Goal: Task Accomplishment & Management: Use online tool/utility

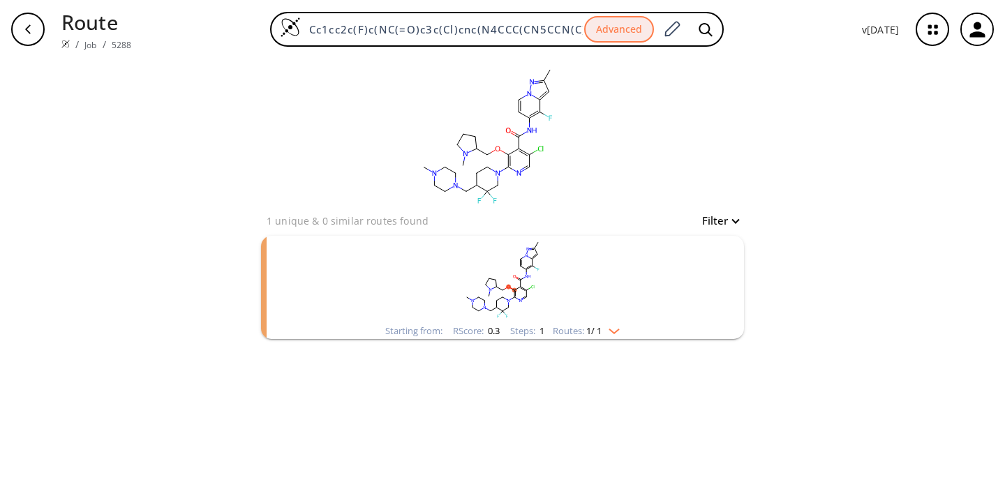
click at [599, 295] on rect "clusters" at bounding box center [502, 279] width 363 height 87
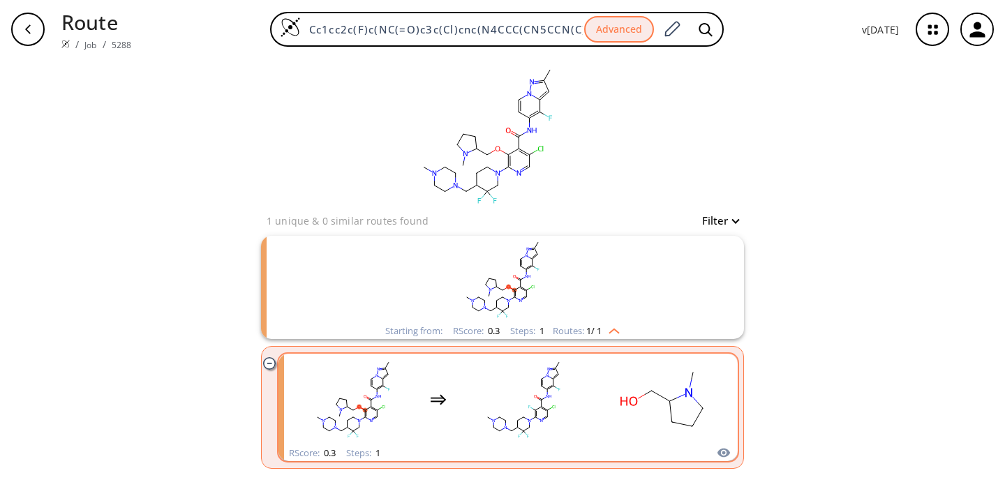
click at [474, 412] on rect "clusters" at bounding box center [524, 399] width 126 height 87
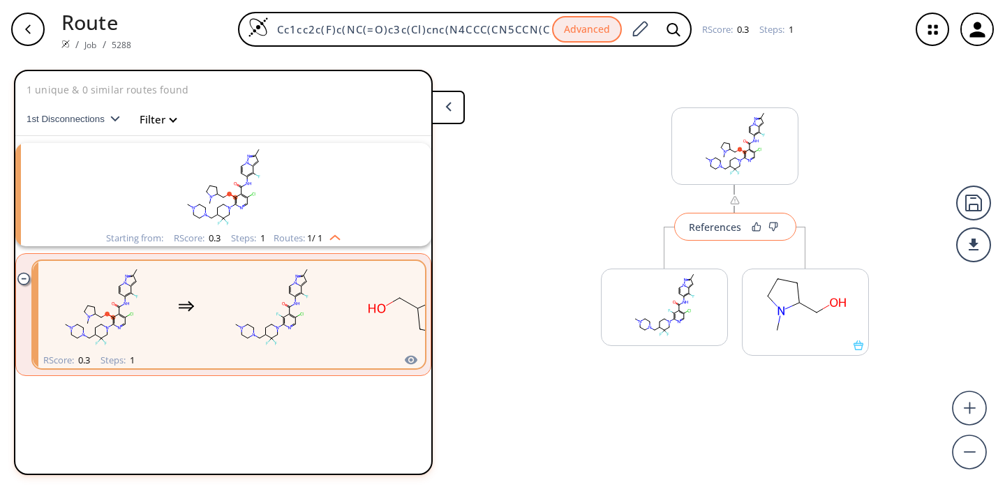
click at [732, 223] on div "References" at bounding box center [715, 227] width 52 height 9
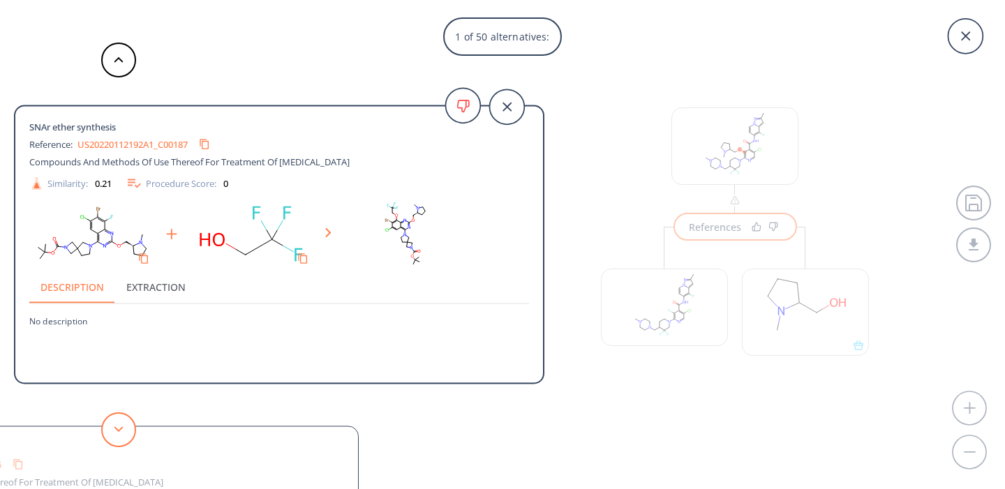
click at [116, 425] on button at bounding box center [118, 430] width 35 height 35
click at [114, 421] on button at bounding box center [118, 430] width 35 height 35
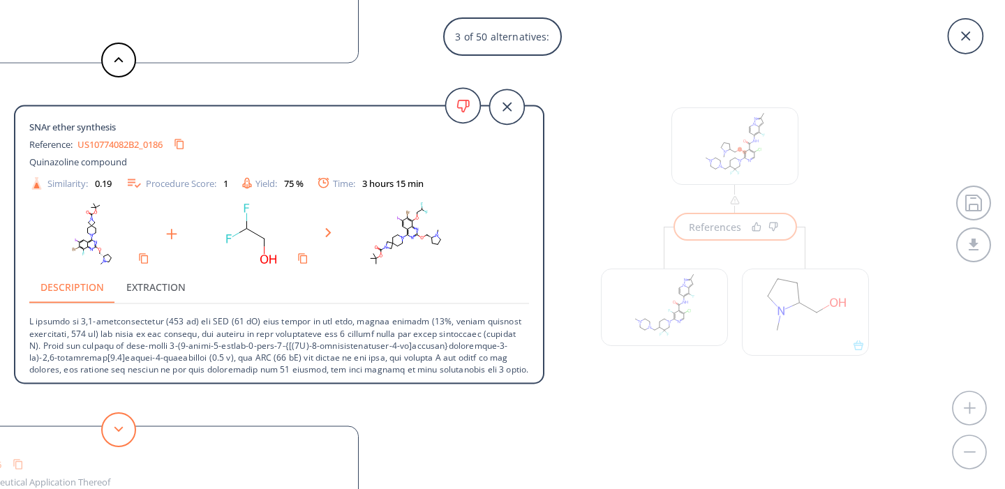
click at [114, 420] on button at bounding box center [118, 430] width 35 height 35
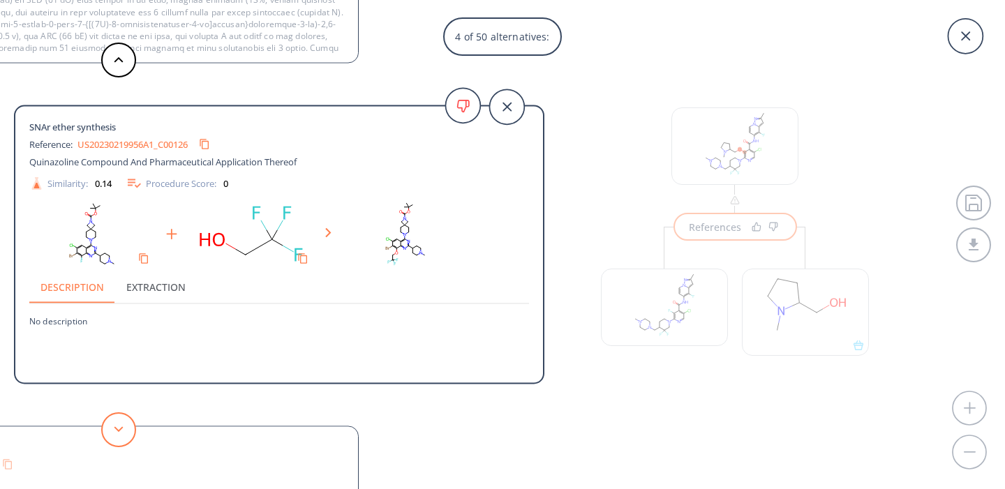
click at [114, 420] on button at bounding box center [118, 430] width 35 height 35
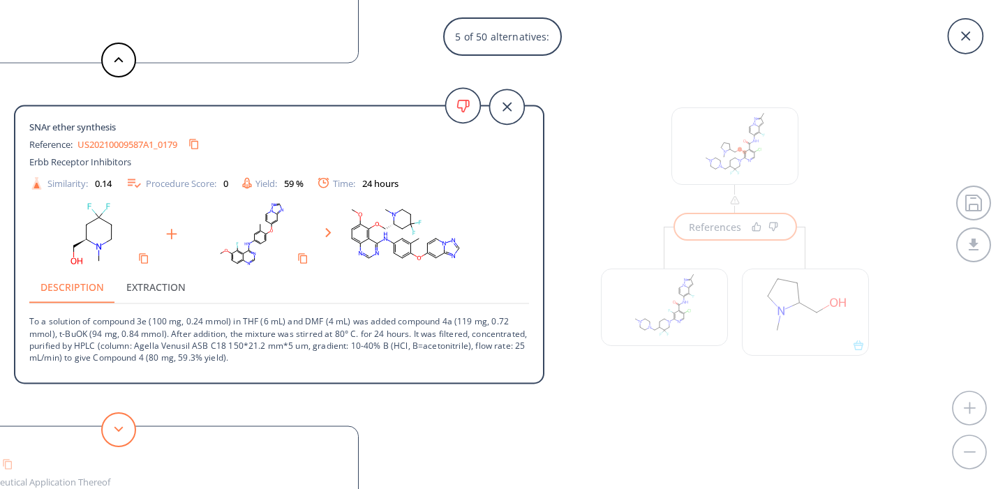
click at [114, 420] on button at bounding box center [118, 430] width 35 height 35
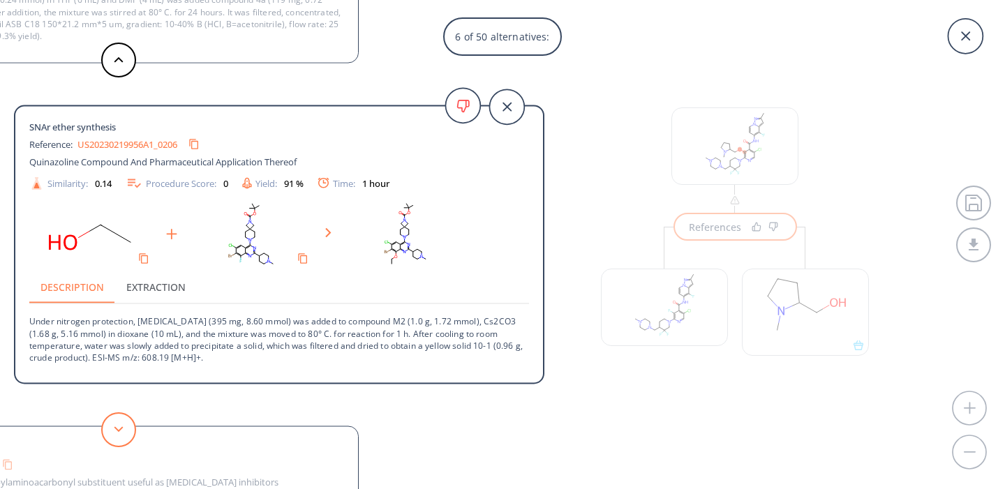
click at [112, 425] on button at bounding box center [118, 430] width 35 height 35
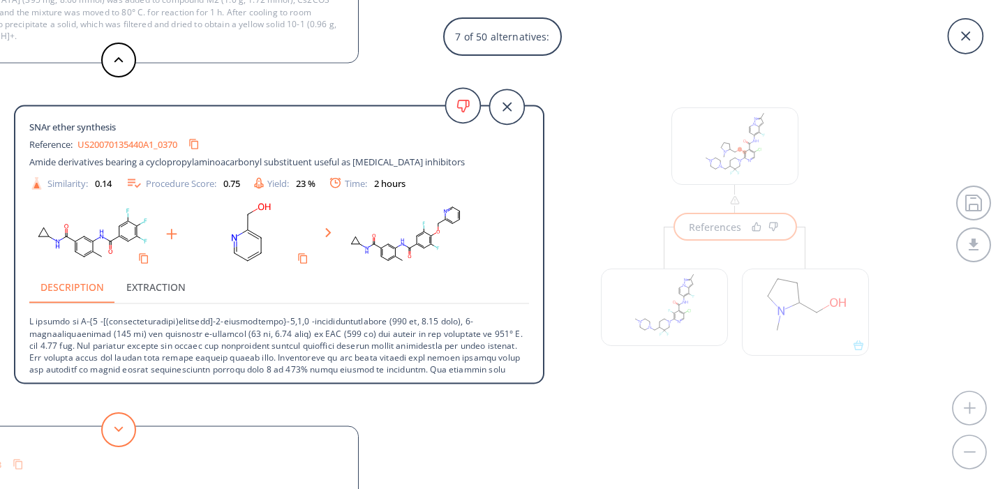
click at [111, 425] on button at bounding box center [118, 430] width 35 height 35
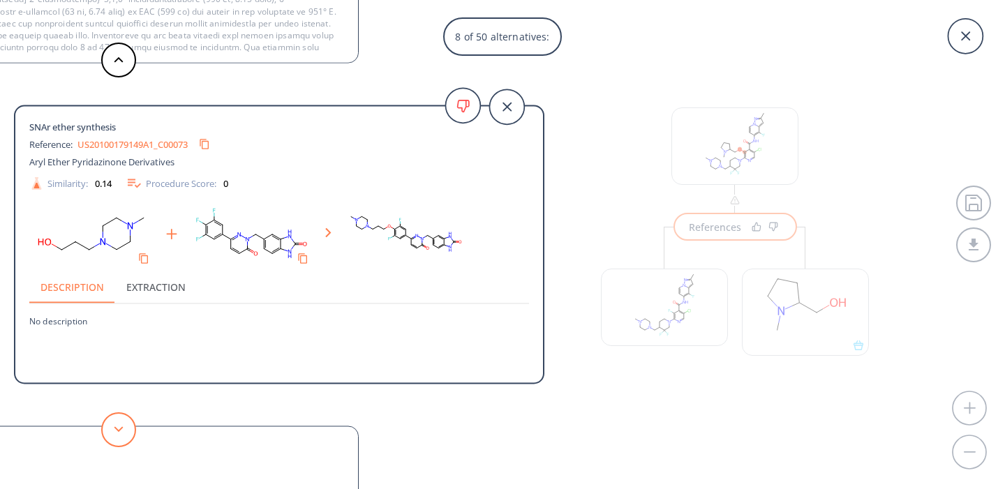
click at [111, 425] on button at bounding box center [118, 430] width 35 height 35
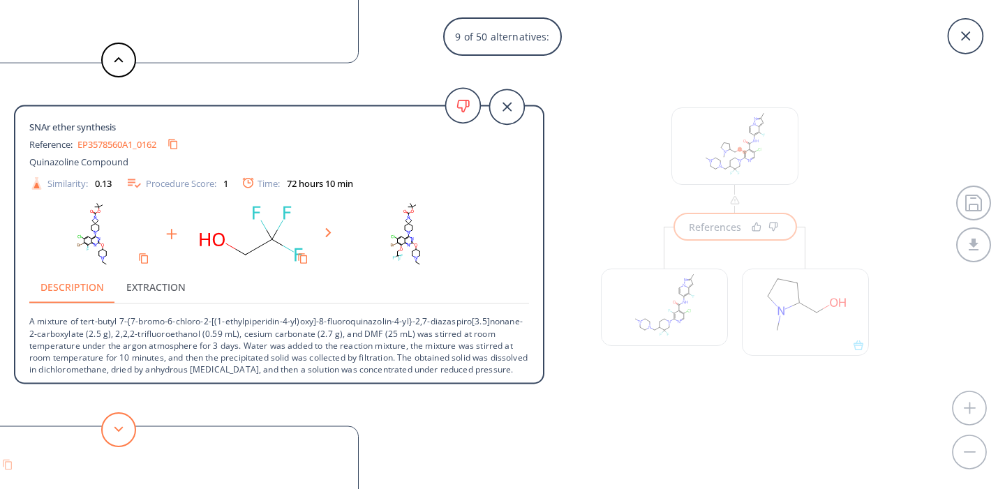
click at [111, 425] on button at bounding box center [118, 430] width 35 height 35
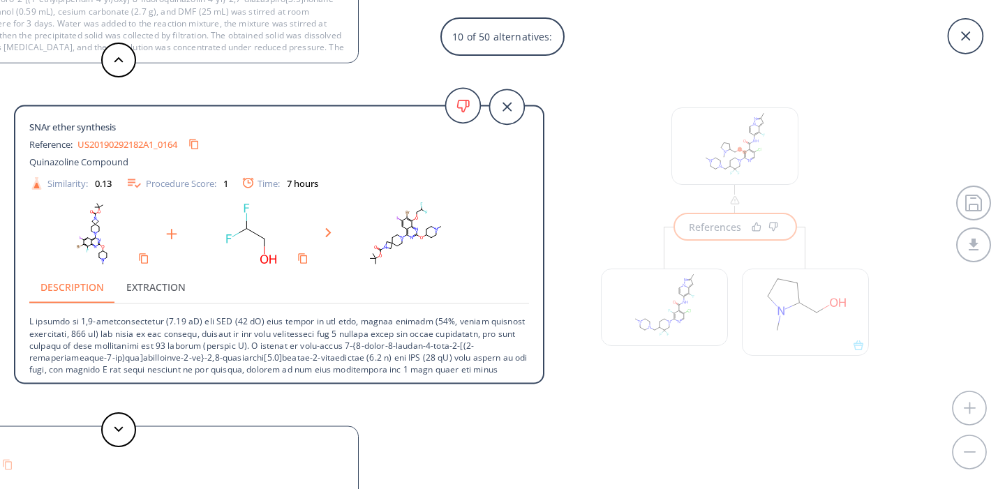
click at [970, 34] on icon at bounding box center [965, 36] width 35 height 35
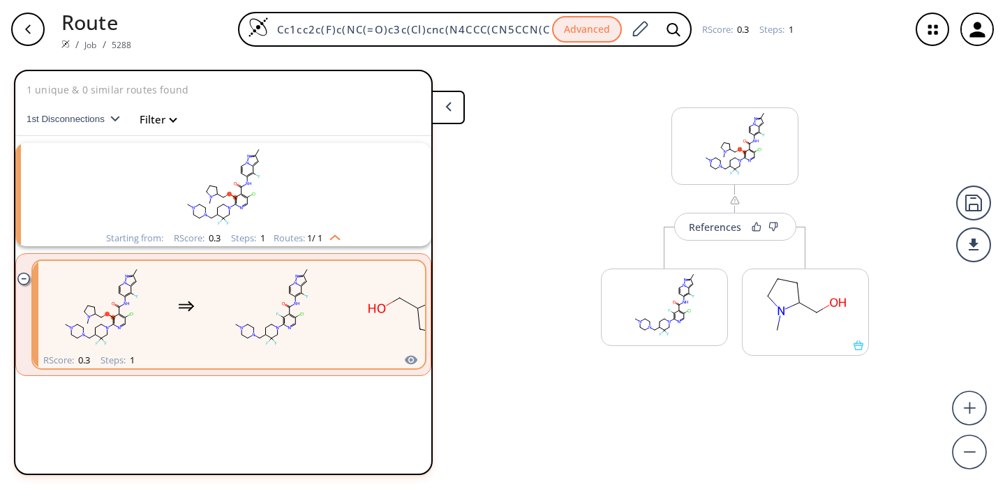
click at [455, 114] on button at bounding box center [448, 108] width 34 height 34
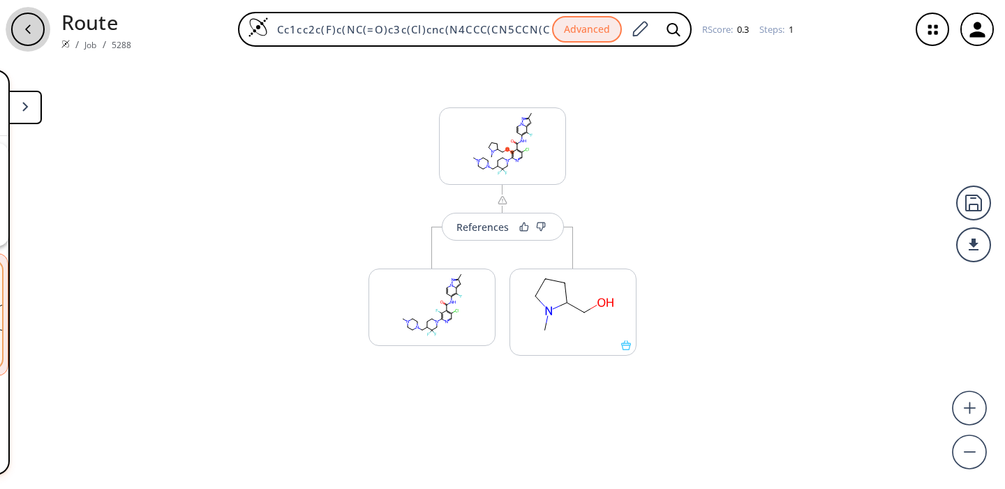
click at [29, 31] on icon "button" at bounding box center [27, 29] width 11 height 11
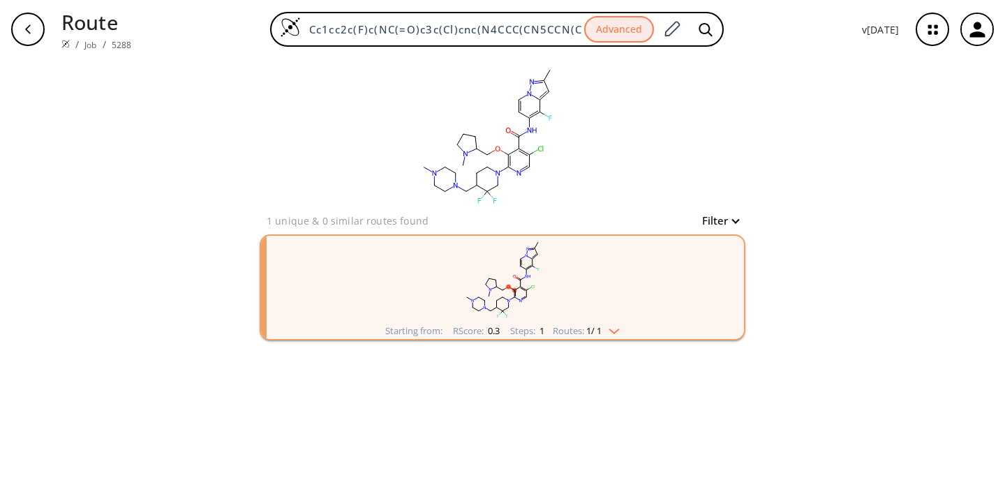
click at [569, 304] on rect "clusters" at bounding box center [502, 279] width 363 height 87
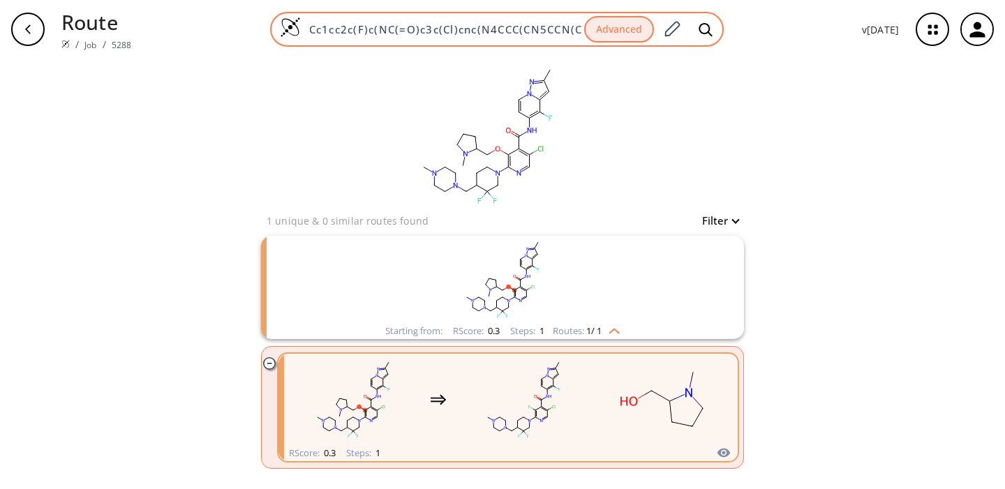
click at [455, 28] on input "Cc1cc2c(F)c(NC(=O)c3c(Cl)cnc(N4CCC(CN5CCN(C)CC5)C(F)(F)C4)c3OCC3CCCN3C)ccn2n1" at bounding box center [442, 29] width 283 height 14
click at [486, 30] on input "Cc1cc2c(F)c(NC(=O)c3c(Cl)cnc(N4CCC(CN5CCN(C)CC5)C(F)(F)C4)c3OCC3CCCN3C)ccn2n1" at bounding box center [442, 29] width 283 height 14
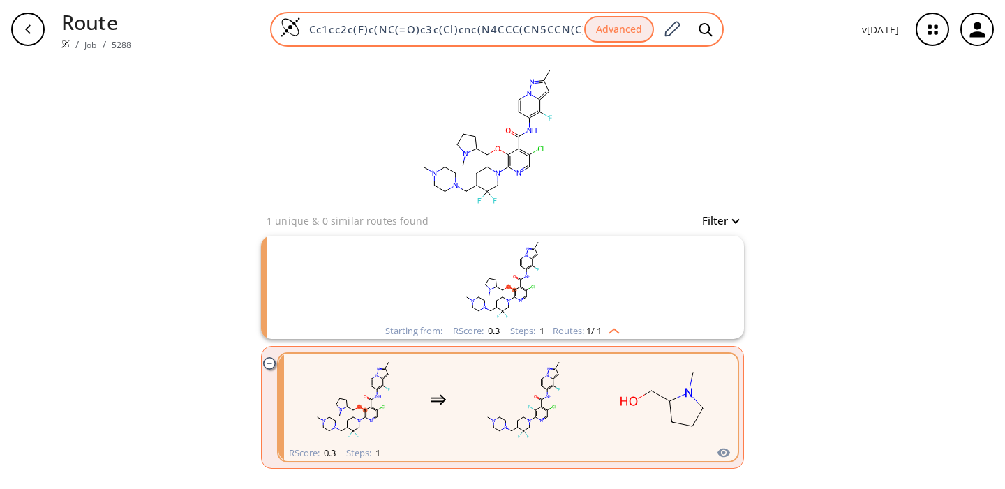
click at [485, 29] on input "Cc1cc2c(F)c(NC(=O)c3c(Cl)cnc(N4CCC(CN5CCN(C)CC5)C(F)(F)C4)c3OCC3CCCN3C)ccn2n1" at bounding box center [442, 29] width 283 height 14
paste input "Cc1cc2c(F)c(NC(=O)c3c(Cl)cnc(N4CCC(C)C(F)(F)C4)c3-c3cccnn3)ccn2n1"
type input "Cc1cc2c(F)c(NC(=O)c3c(Cl)cnc(N4CCC(C)C(F)(F)C4)c3-c3cccnn3)ccn2n1"
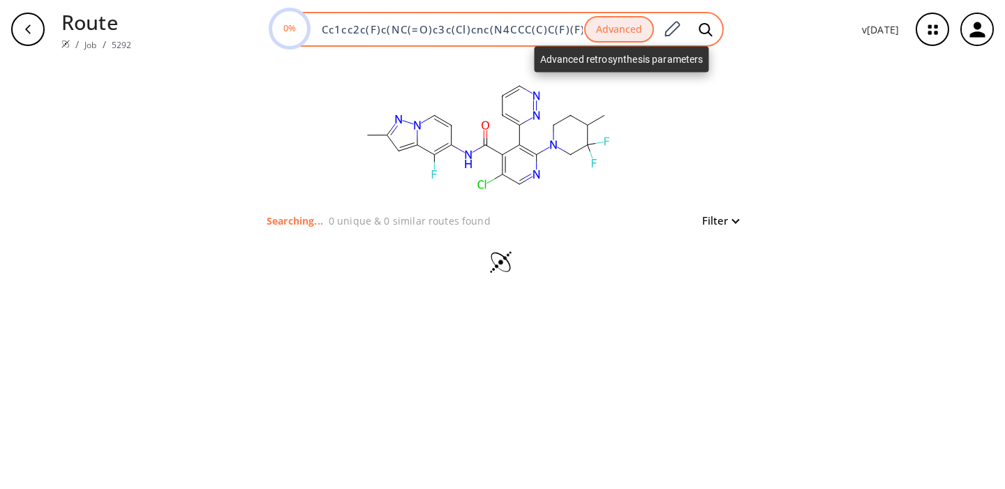
click at [621, 31] on button "Advanced" at bounding box center [619, 29] width 70 height 27
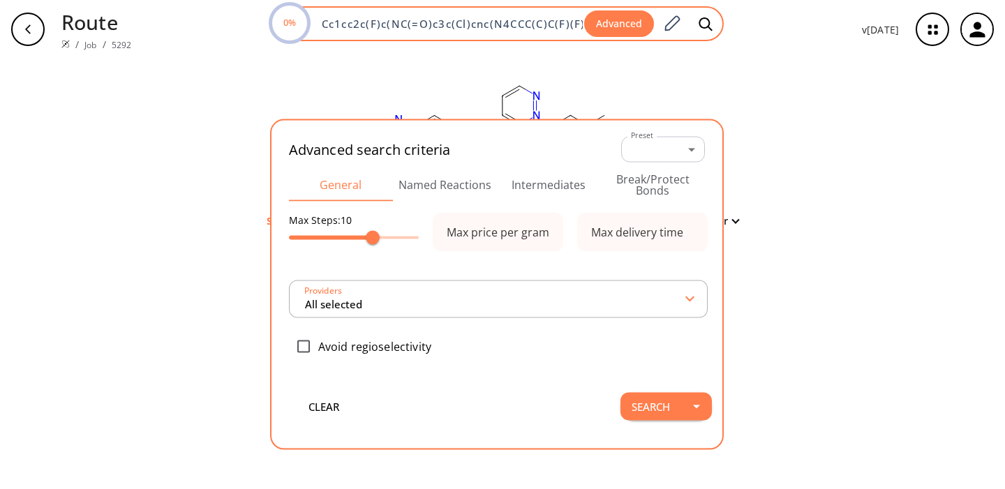
scroll to position [0, 133]
type input "All selected"
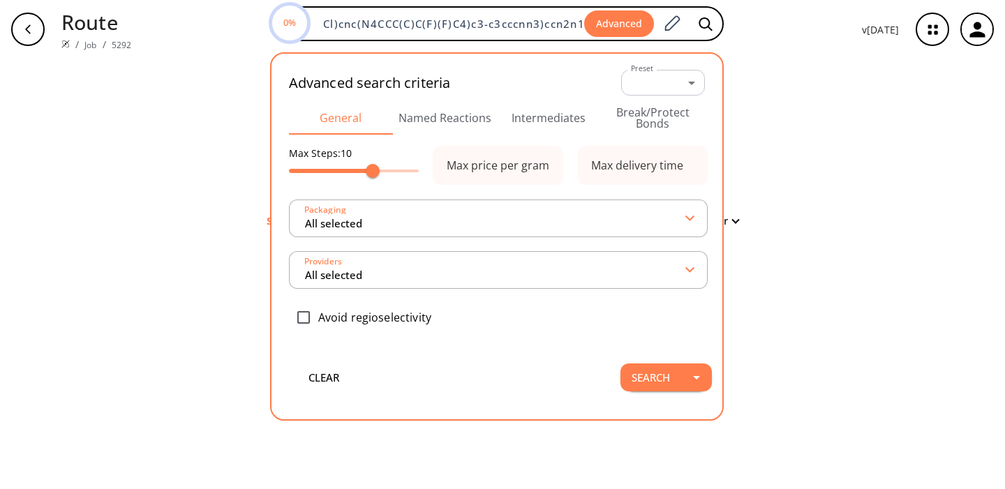
click at [829, 36] on div "0% Cc1cc2c(F)c(NC(=O)c3c(Cl)cnc(N4CCC(C)C(F)(F)C4)c3-c3cccnn3)ccn2n1 Advanced A…" at bounding box center [496, 29] width 708 height 46
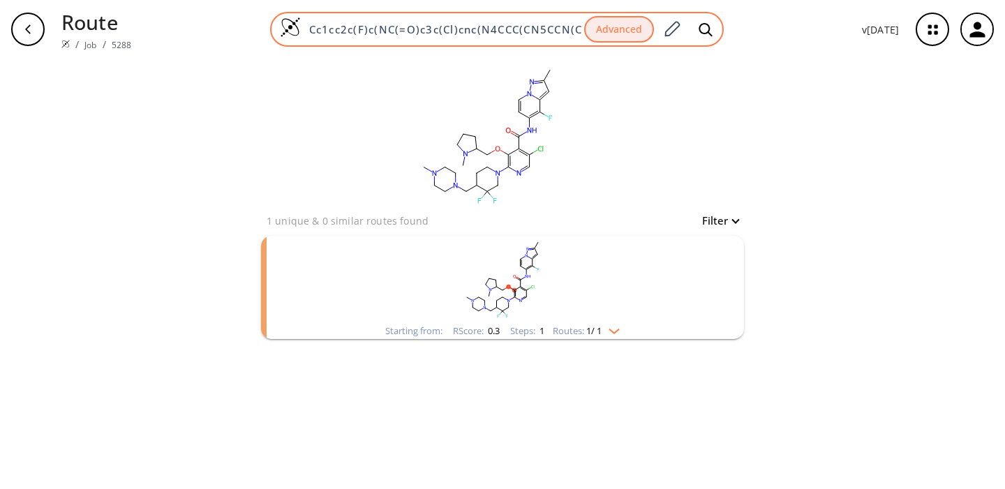
click at [498, 34] on input "Cc1cc2c(F)c(NC(=O)c3c(Cl)cnc(N4CCC(CN5CCN(C)CC5)C(F)(F)C4)c3OCC3CCCN3C)ccn2n1" at bounding box center [442, 29] width 283 height 14
click at [498, 33] on input "Cc1cc2c(F)c(NC(=O)c3c(Cl)cnc(N4CCC(CN5CCN(C)CC5)C(F)(F)C4)c3OCC3CCCN3C)ccn2n1" at bounding box center [442, 29] width 283 height 14
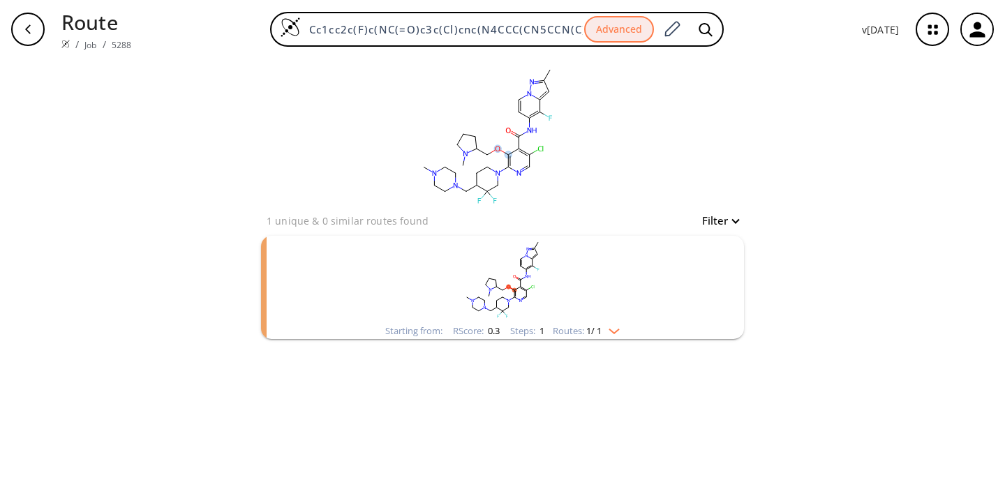
click at [662, 77] on div "clear" at bounding box center [502, 136] width 483 height 154
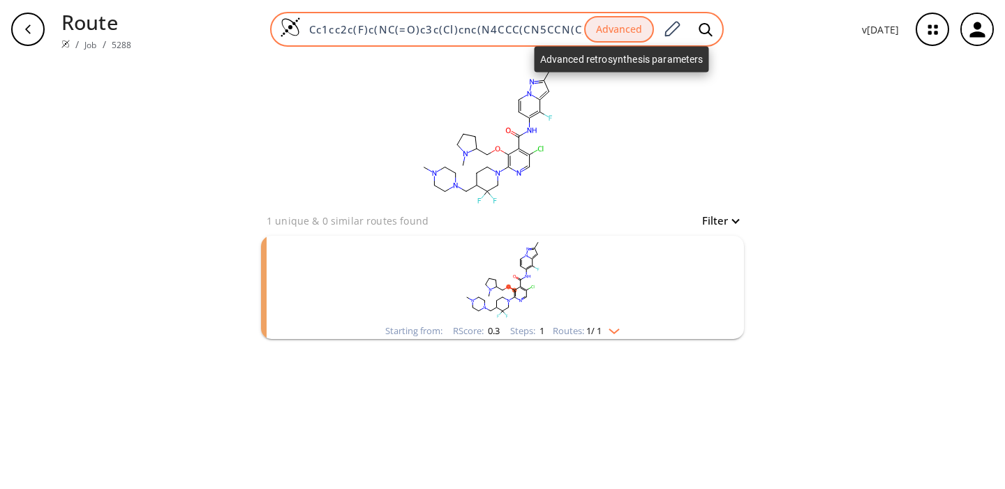
click at [630, 34] on button "Advanced" at bounding box center [619, 29] width 70 height 27
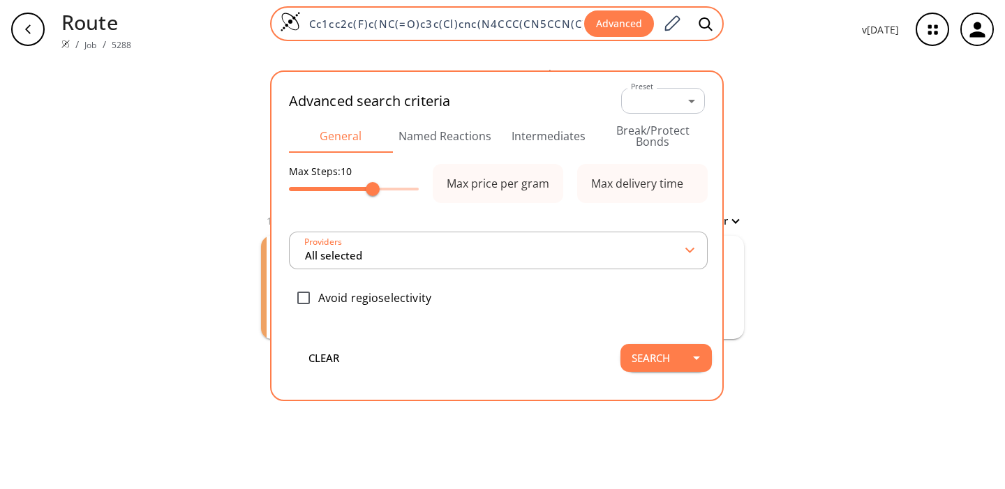
type input "All selected"
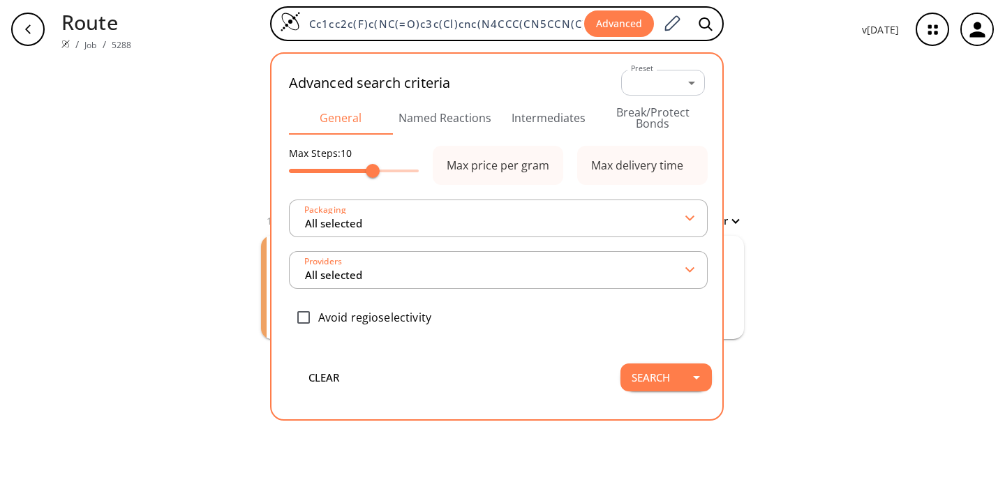
click at [554, 122] on button "Intermediates" at bounding box center [549, 118] width 104 height 34
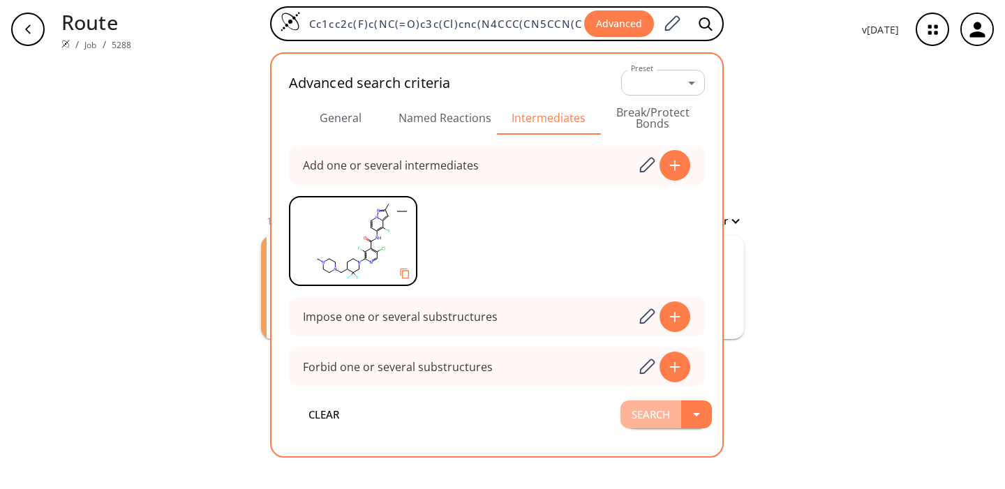
click at [662, 415] on button "Search" at bounding box center [651, 415] width 61 height 28
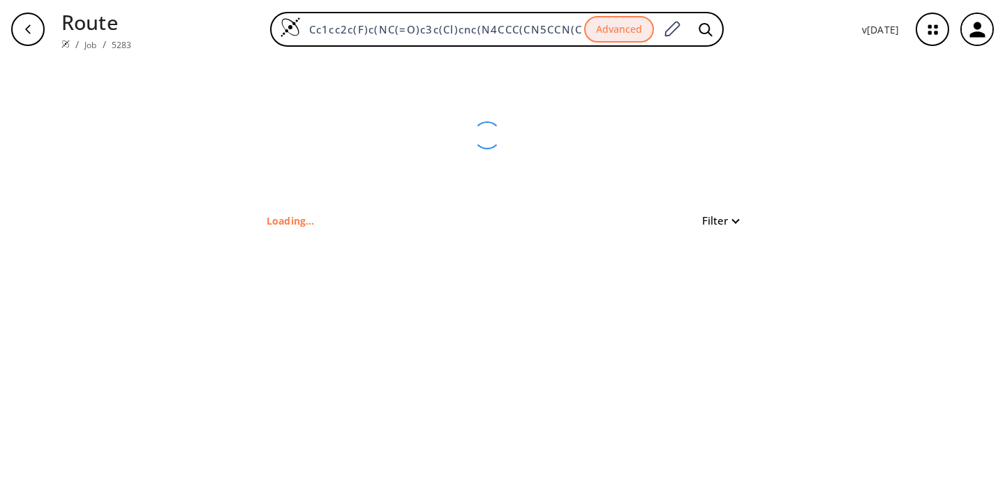
type input "Cc1n[n]2c(c(c(cc2)NC(c2c(OCC3N(C)CCC3)c(N3CC(F)(F)C(CN4CCN(C)CC4)CC3)ncc2Cl)=O)…"
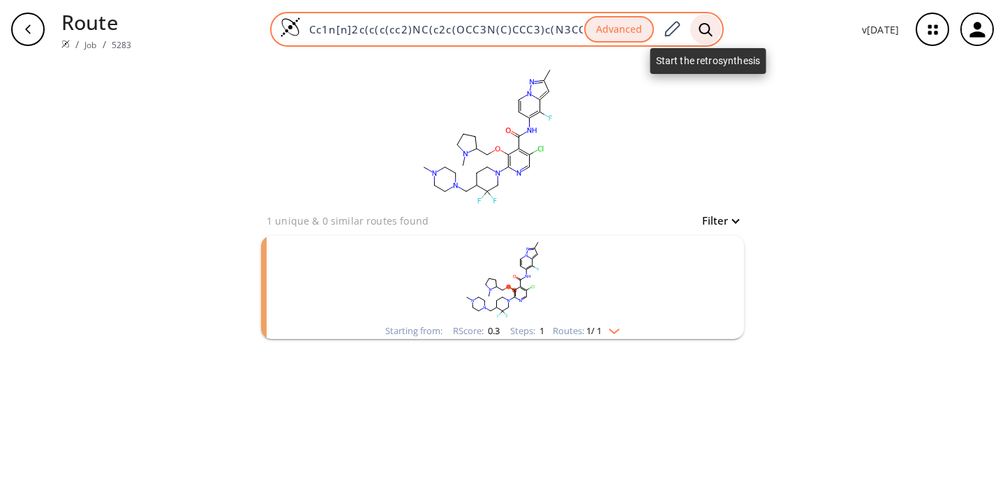
click at [710, 32] on icon at bounding box center [705, 28] width 13 height 13
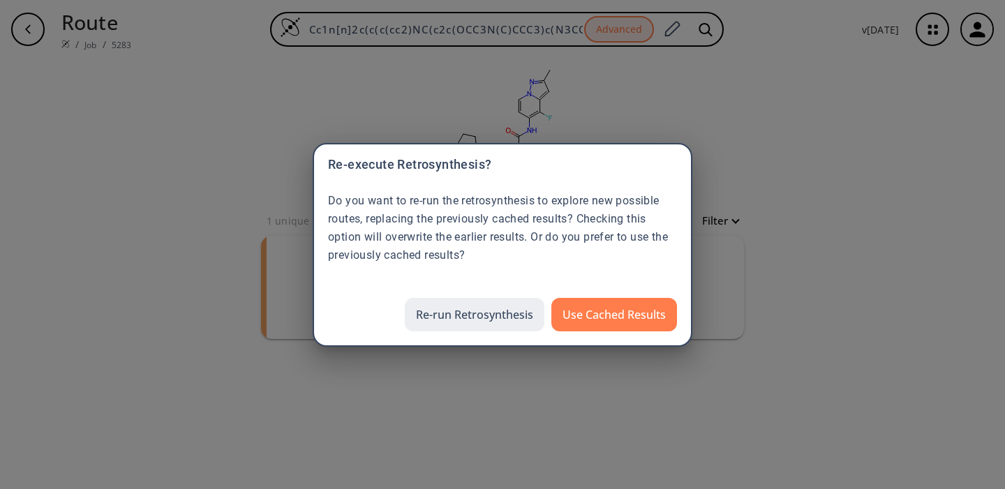
click at [464, 320] on button "Re-run Retrosynthesis" at bounding box center [475, 315] width 140 height 34
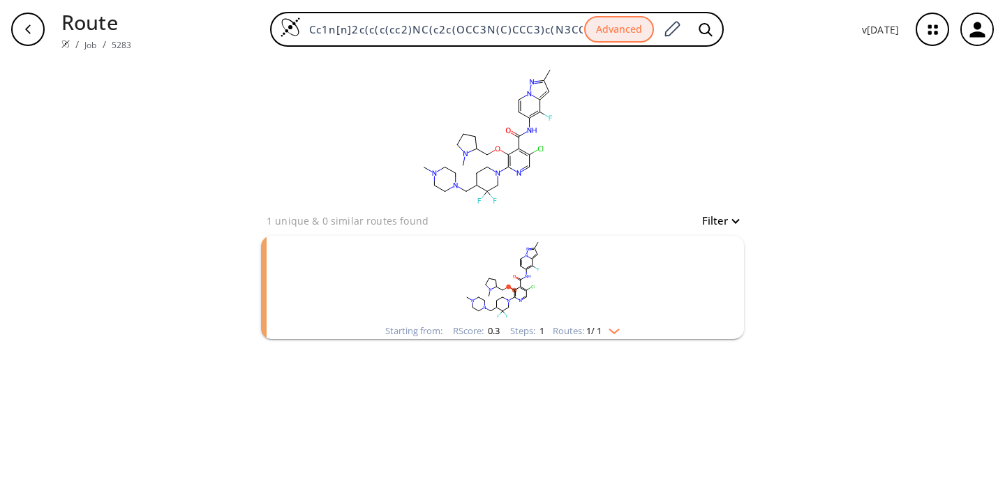
scroll to position [0, 242]
click at [566, 308] on rect "clusters" at bounding box center [502, 279] width 363 height 87
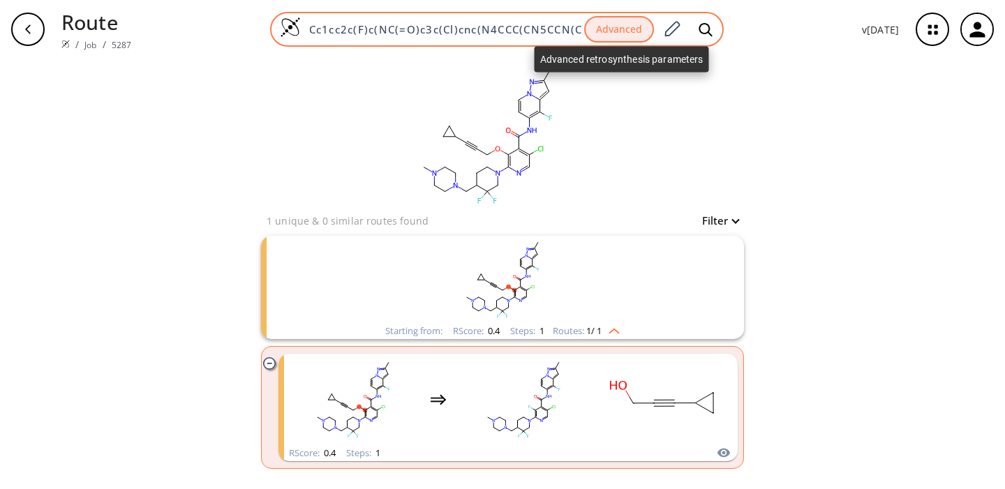
click at [617, 26] on button "Advanced" at bounding box center [619, 29] width 70 height 27
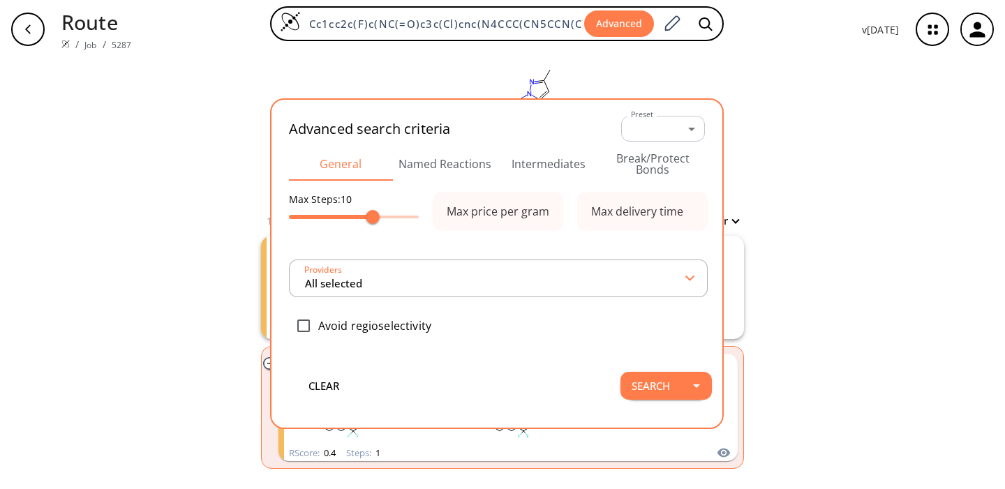
scroll to position [0, 216]
type input "All selected"
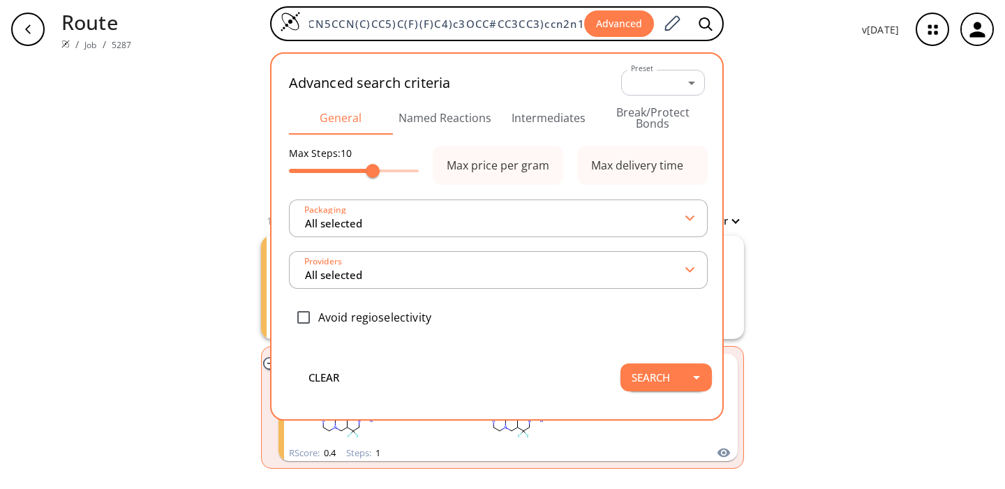
scroll to position [0, 0]
type input "8"
drag, startPoint x: 367, startPoint y: 174, endPoint x: 359, endPoint y: 175, distance: 7.7
click at [359, 175] on span at bounding box center [354, 171] width 14 height 14
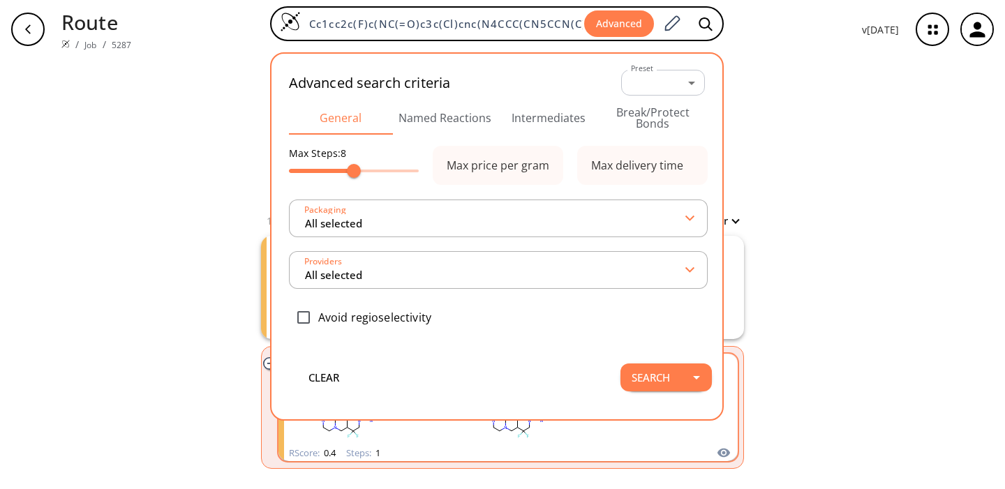
click at [654, 375] on button "Search" at bounding box center [651, 378] width 61 height 28
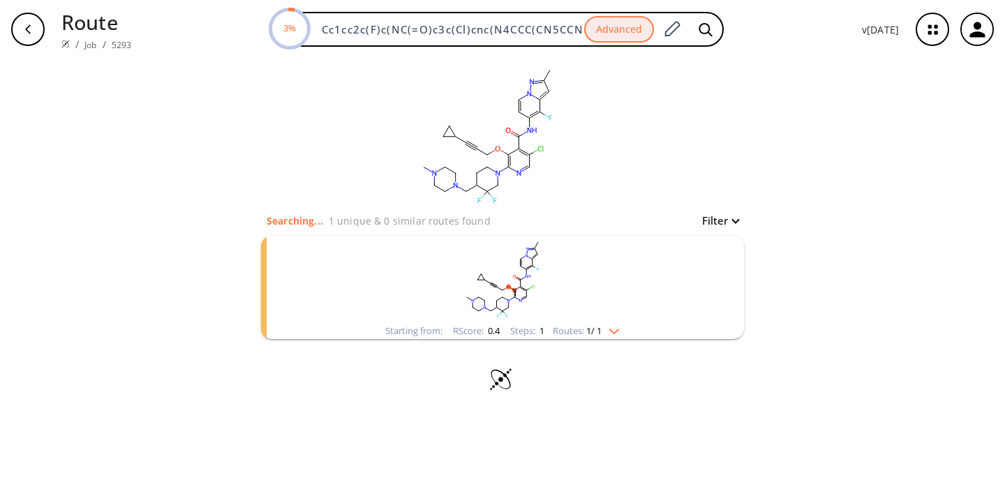
click at [567, 292] on rect "clusters" at bounding box center [502, 279] width 363 height 87
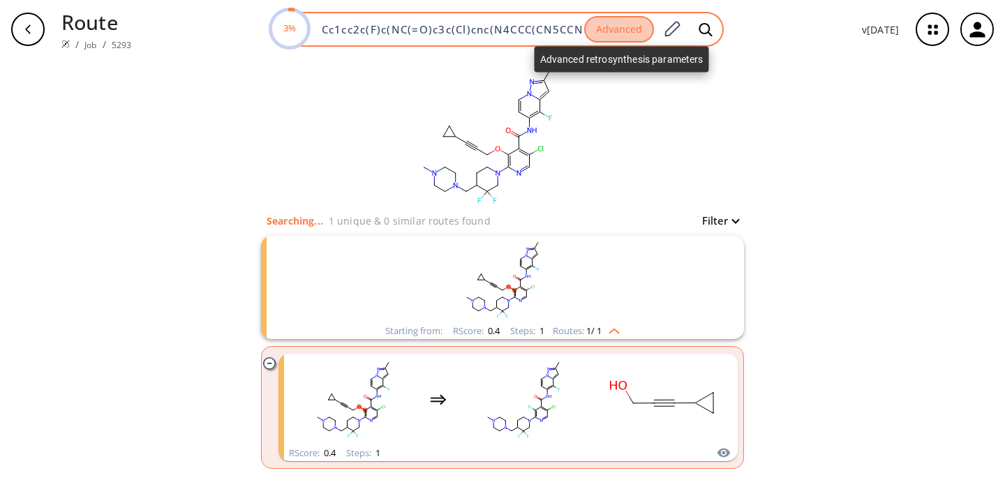
click at [624, 27] on button "Advanced" at bounding box center [619, 29] width 70 height 27
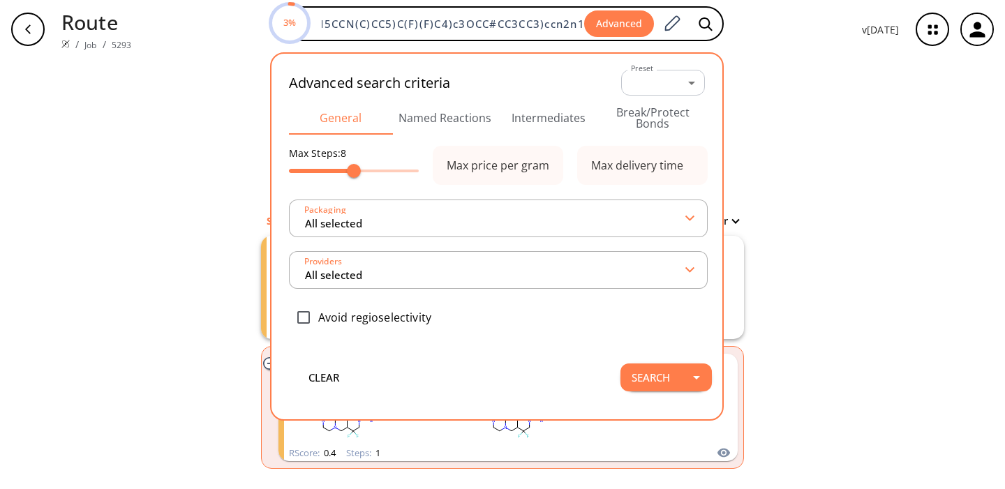
click at [554, 120] on button "Intermediates" at bounding box center [549, 118] width 104 height 34
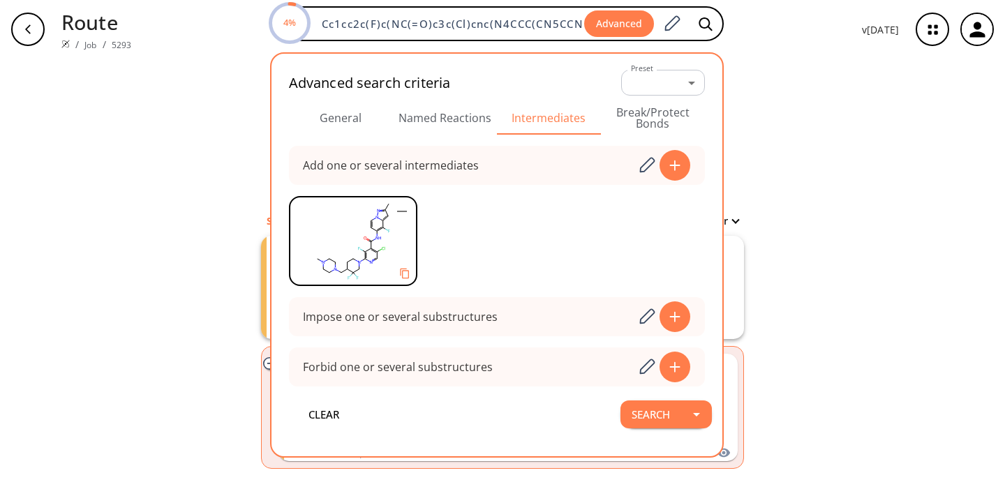
click at [355, 121] on button "General" at bounding box center [341, 118] width 104 height 34
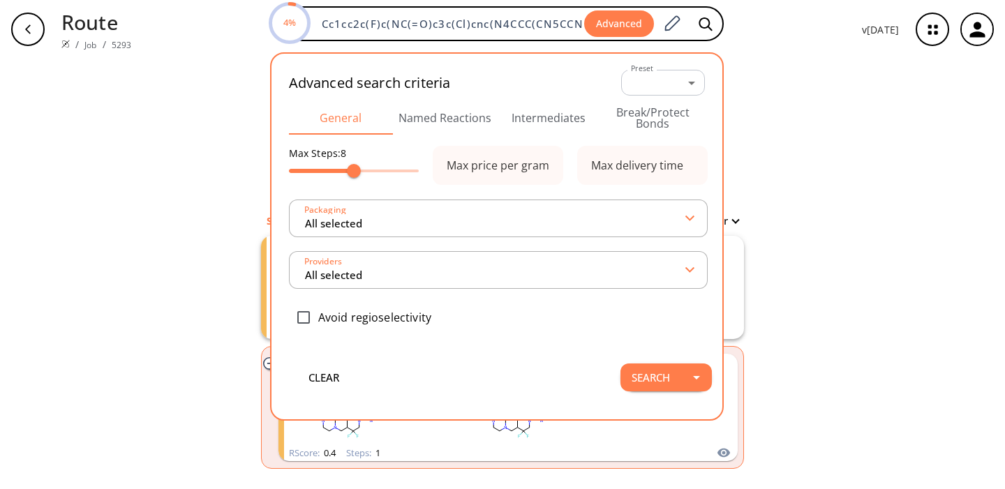
click at [232, 117] on div "clear Searching... 1 unique & 0 similar routes found Filter Starting from: RSco…" at bounding box center [502, 302] width 1005 height 487
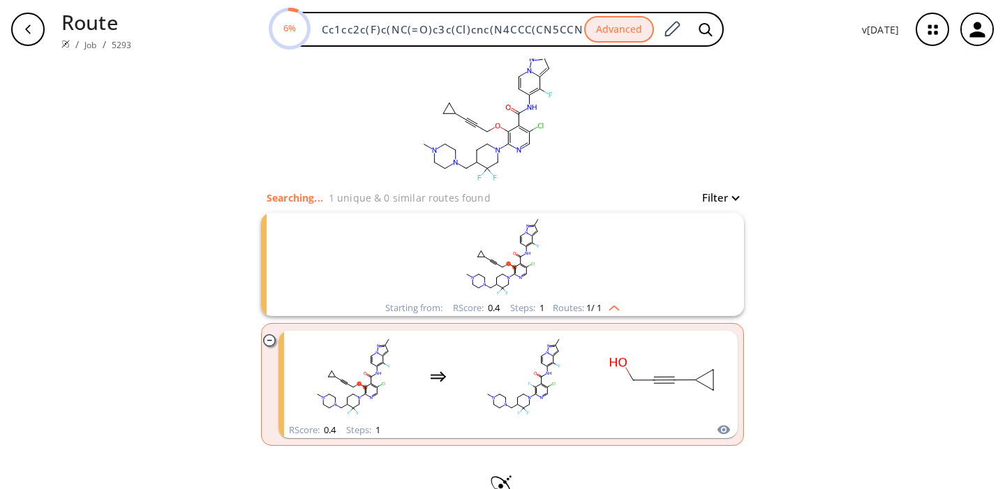
scroll to position [21, 0]
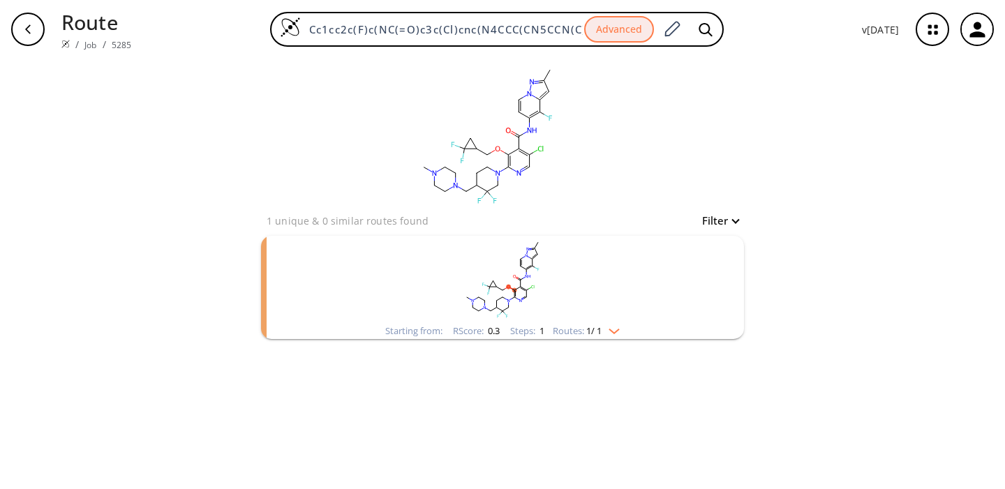
click at [576, 302] on rect "clusters" at bounding box center [502, 279] width 363 height 87
click at [558, 288] on rect "clusters" at bounding box center [502, 279] width 363 height 87
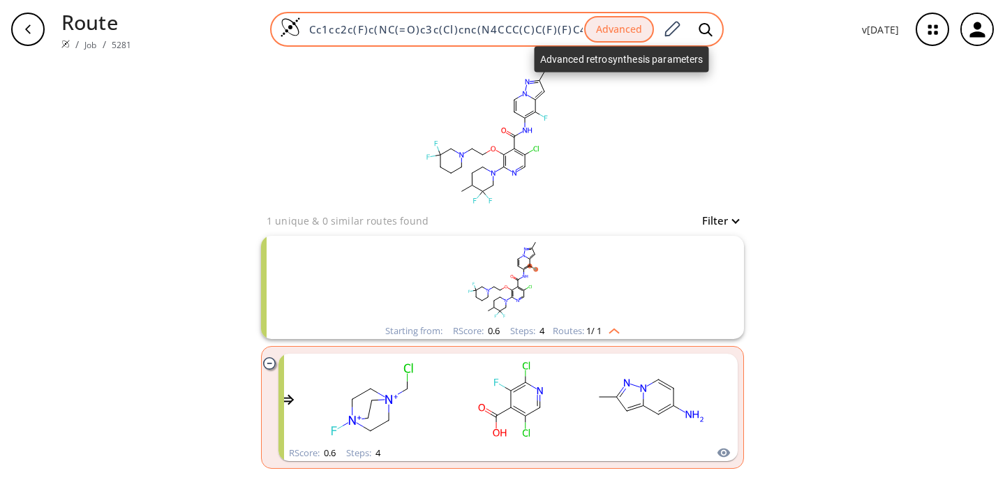
click at [614, 29] on button "Advanced" at bounding box center [619, 29] width 70 height 27
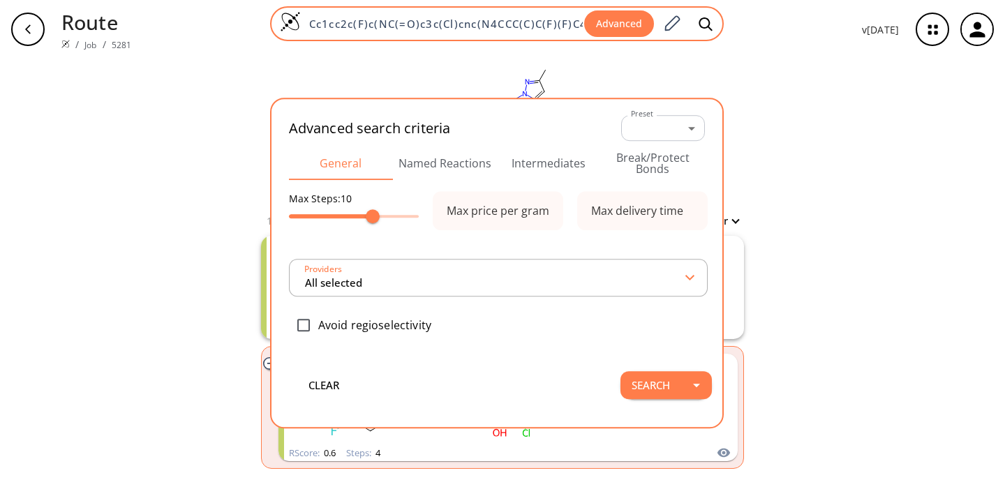
scroll to position [0, 177]
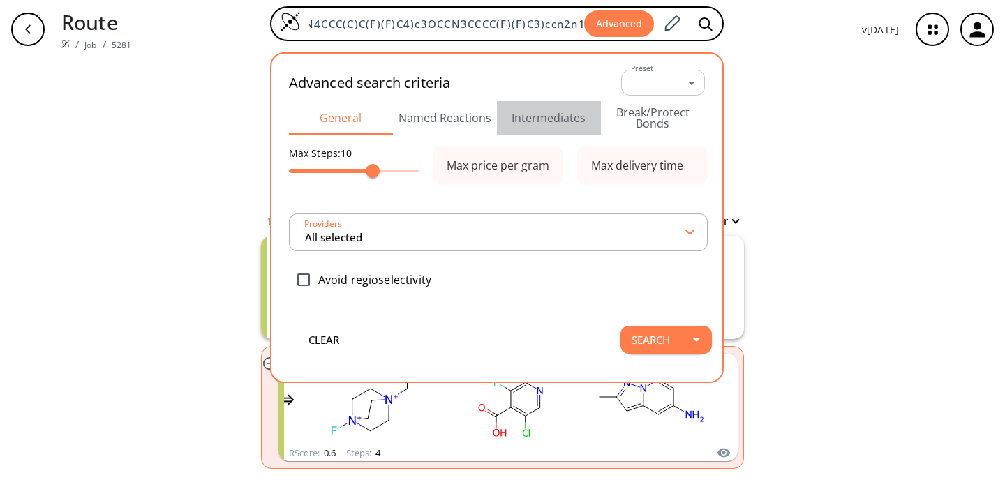
click at [548, 119] on button "Intermediates" at bounding box center [549, 118] width 104 height 34
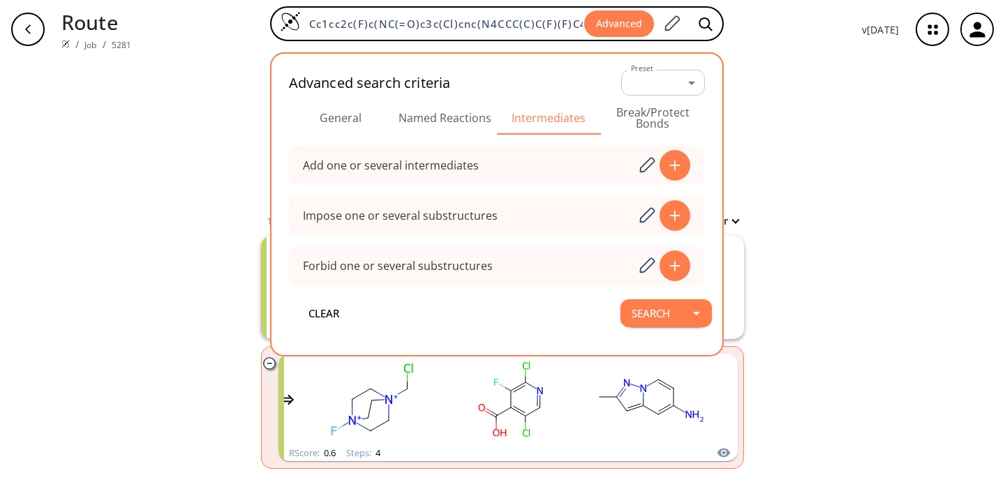
click at [452, 117] on button "Named Reactions" at bounding box center [445, 118] width 104 height 34
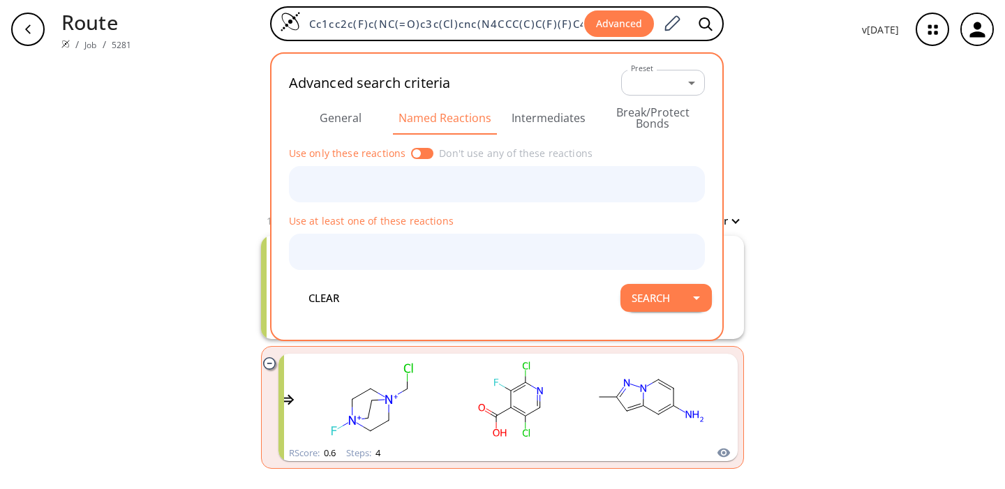
drag, startPoint x: 356, startPoint y: 117, endPoint x: 363, endPoint y: 117, distance: 7.0
click at [355, 117] on button "General" at bounding box center [341, 118] width 104 height 34
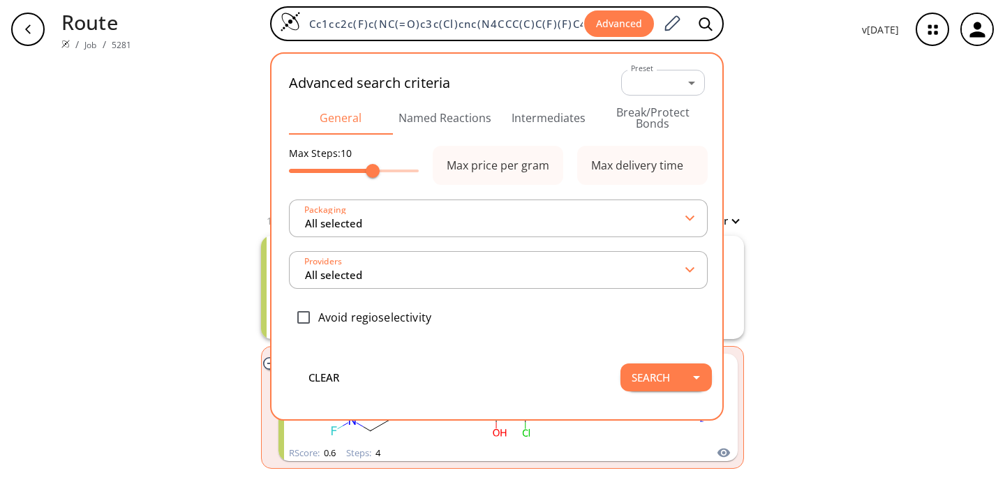
click at [541, 117] on button "Intermediates" at bounding box center [549, 118] width 104 height 34
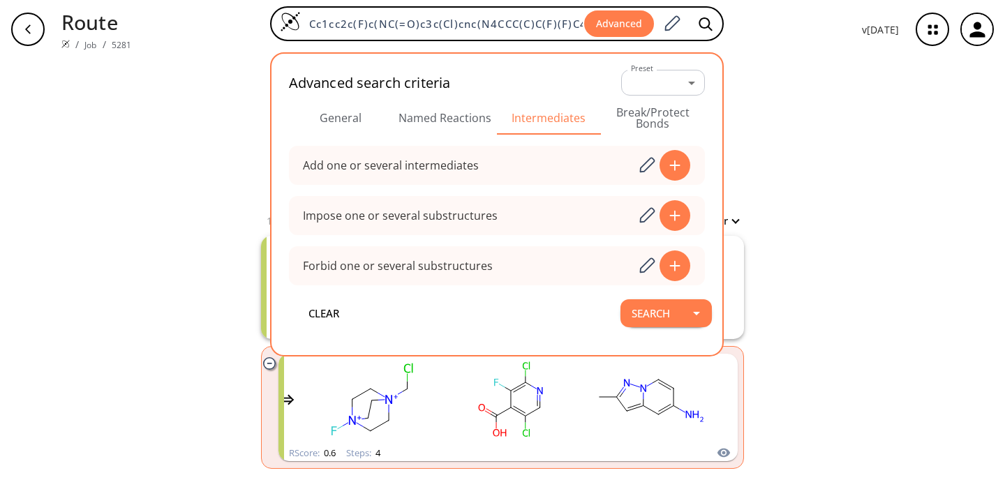
click at [201, 113] on div "clear 1 unique & 0 similar routes found Filter Starting from: RScore : 0.6 Step…" at bounding box center [502, 274] width 1005 height 431
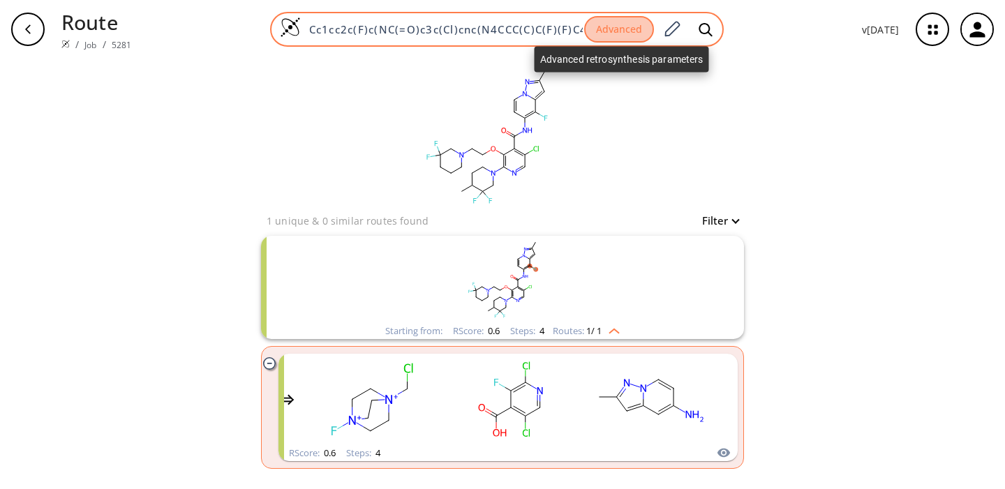
click at [628, 27] on button "Advanced" at bounding box center [619, 29] width 70 height 27
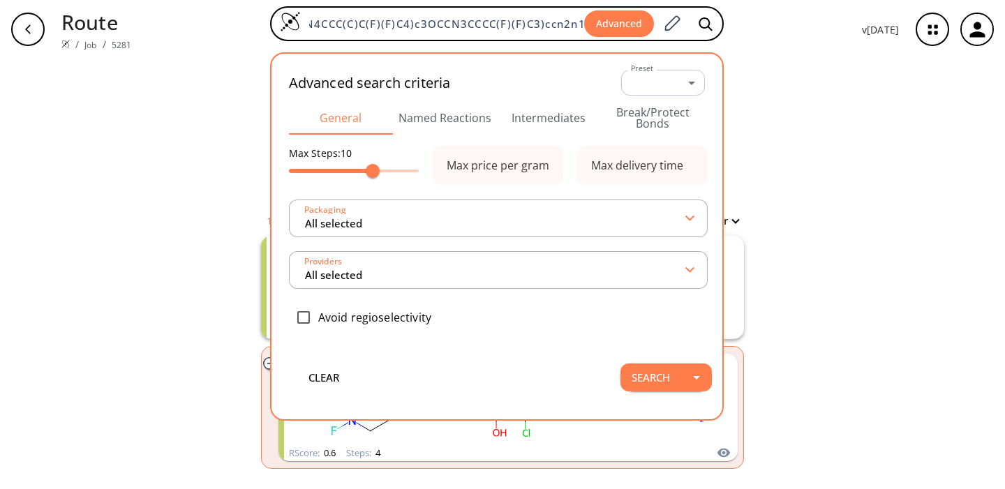
click at [447, 122] on button "Named Reactions" at bounding box center [445, 118] width 104 height 34
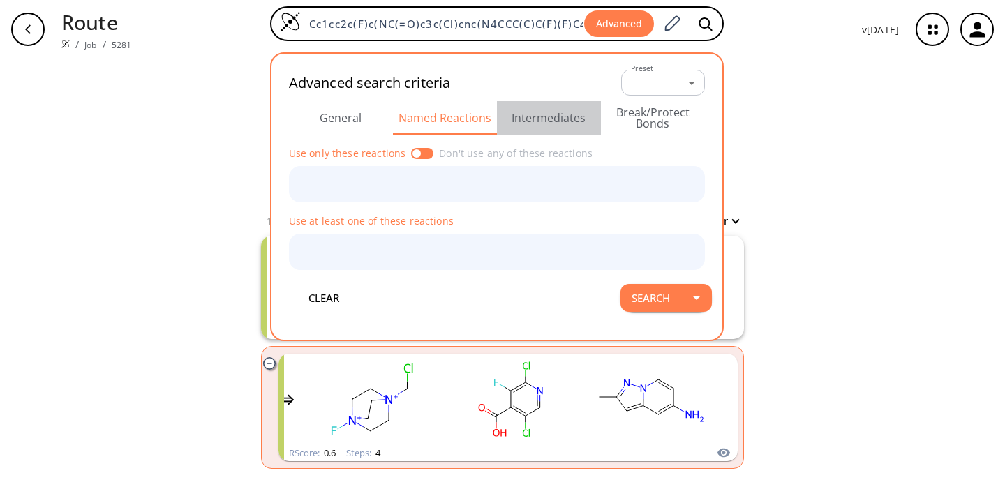
click at [551, 120] on button "Intermediates" at bounding box center [549, 118] width 104 height 34
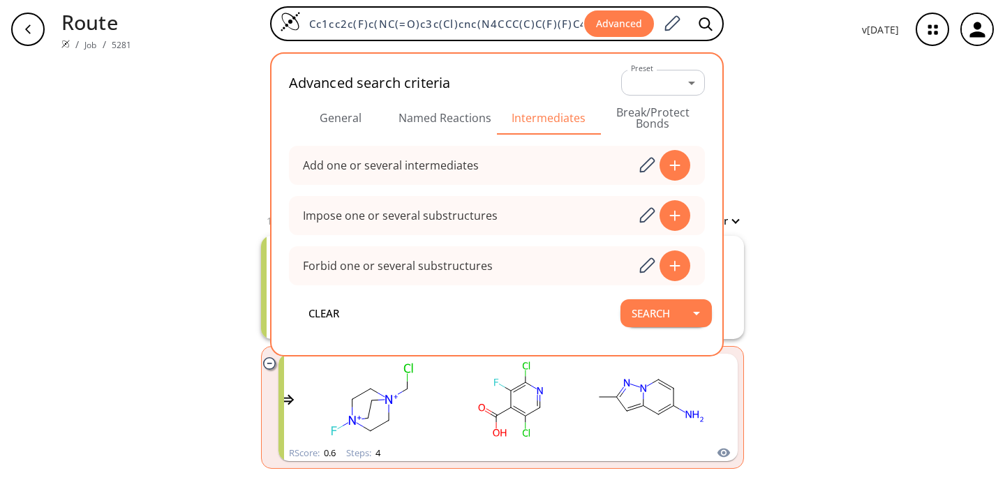
drag, startPoint x: 823, startPoint y: 47, endPoint x: 816, endPoint y: 46, distance: 7.0
click at [823, 47] on div "Cc1cc2c(F)c(NC(=O)c3c(Cl)cnc(N4CCC(C)C(F)(F)C4)c3OCCN3CCCC(F)(F)C3)ccn2n1 Advan…" at bounding box center [496, 29] width 708 height 46
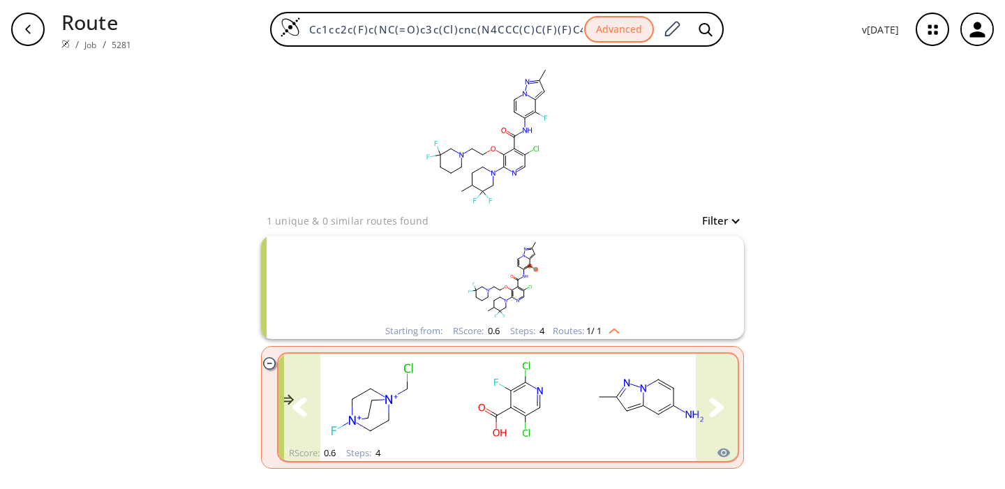
click at [558, 394] on rect "clusters" at bounding box center [511, 399] width 126 height 87
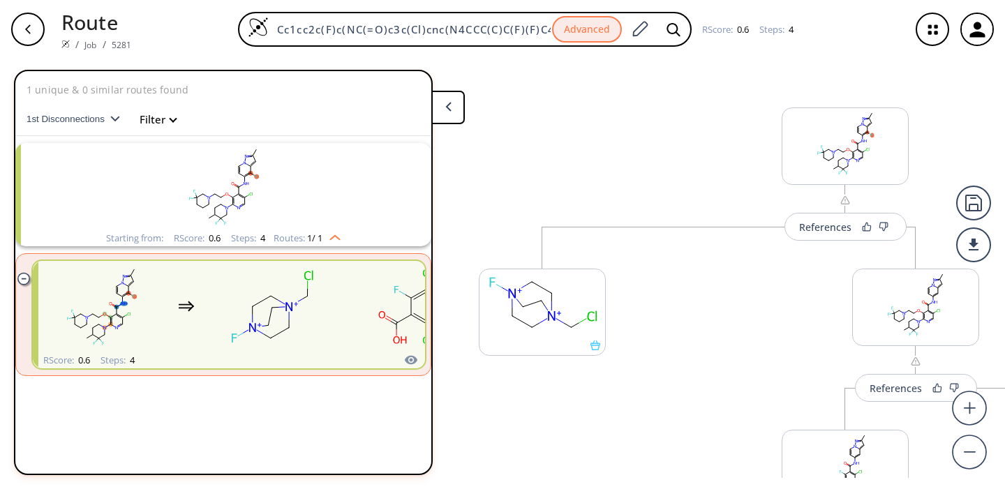
click at [455, 112] on button at bounding box center [448, 108] width 34 height 34
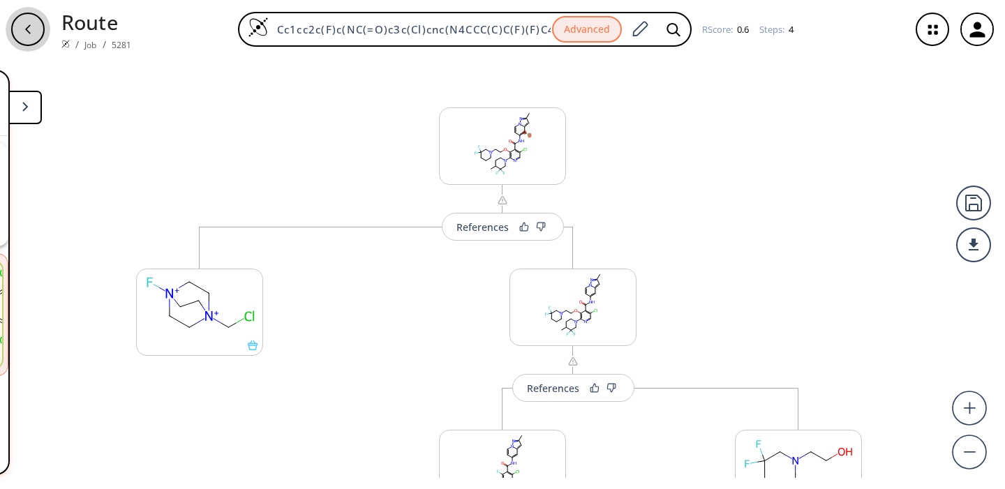
click at [27, 27] on icon "button" at bounding box center [27, 29] width 11 height 11
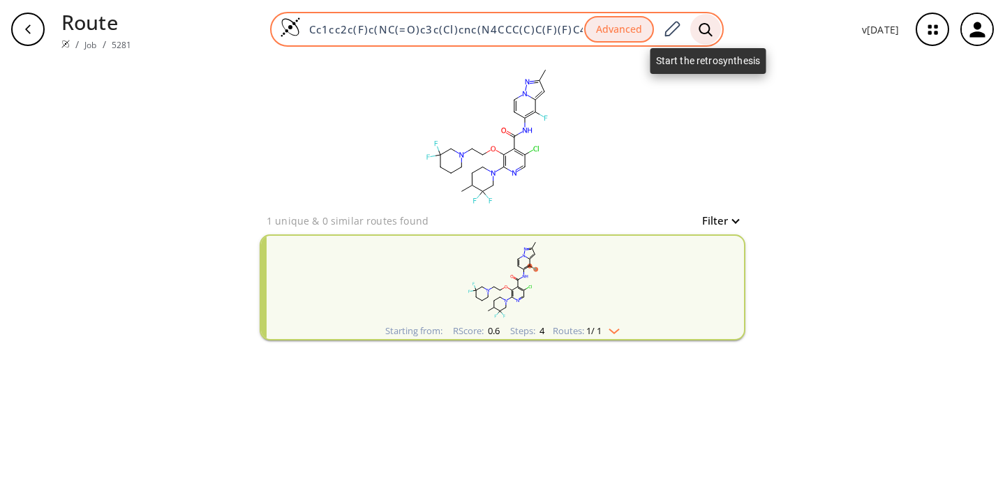
click at [704, 30] on icon at bounding box center [706, 29] width 14 height 15
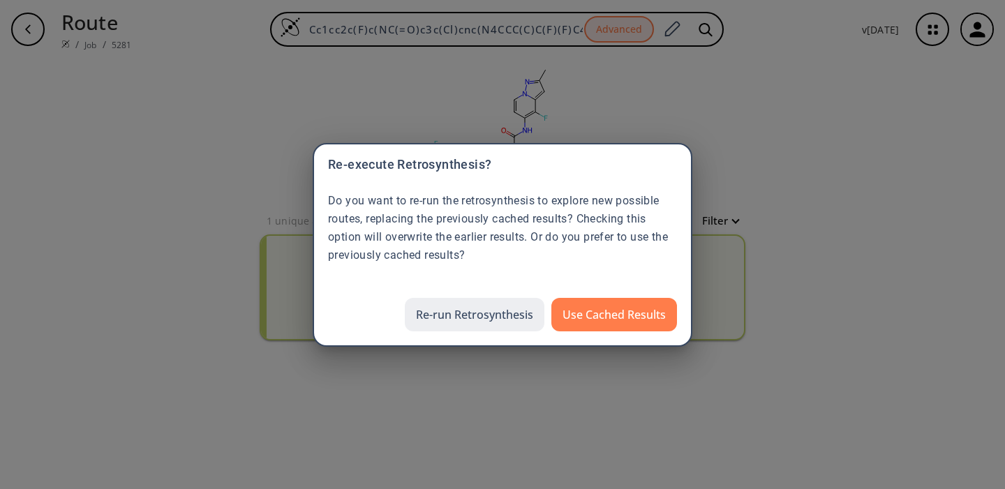
click at [450, 320] on button "Re-run Retrosynthesis" at bounding box center [475, 315] width 140 height 34
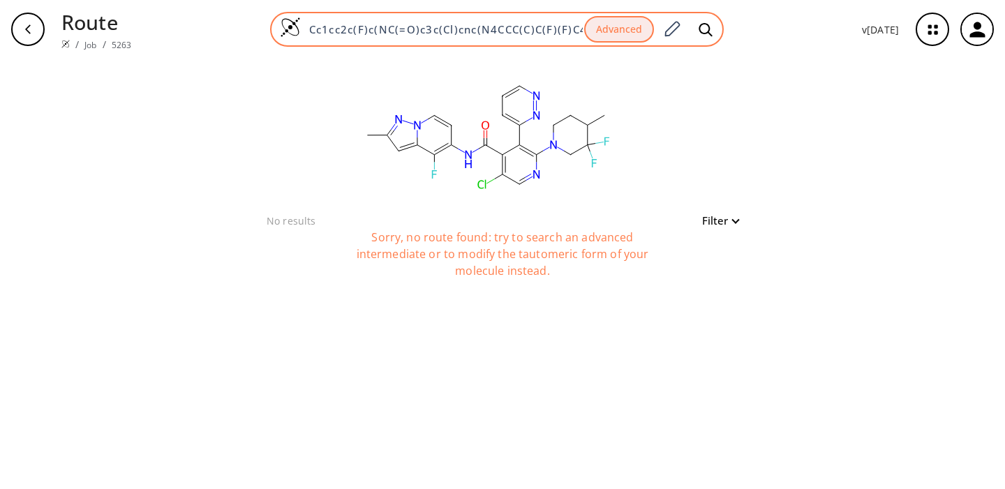
click at [408, 30] on input "Cc1cc2c(F)c(NC(=O)c3c(Cl)cnc(N4CCC(C)C(F)(F)C4)c3-c3cccnn3)ccn2n1" at bounding box center [442, 29] width 283 height 14
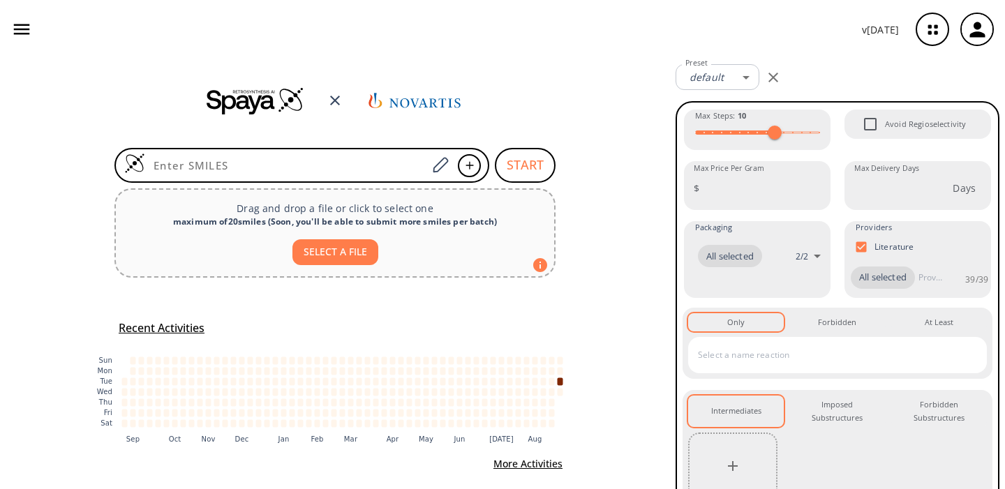
type input "Cc1cc2c(F)c(NC(=O)c3c(Cl)cnc(N4CCC(C)C(F)(F)C4)c3-c3cccnn3)ccn2n1"
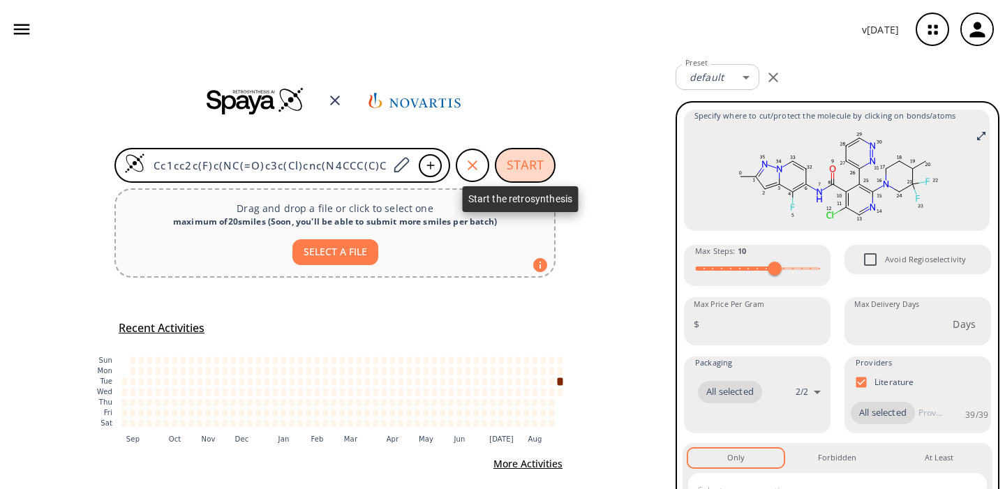
click at [526, 165] on button "START" at bounding box center [525, 165] width 61 height 35
click at [517, 163] on button "START" at bounding box center [525, 165] width 61 height 35
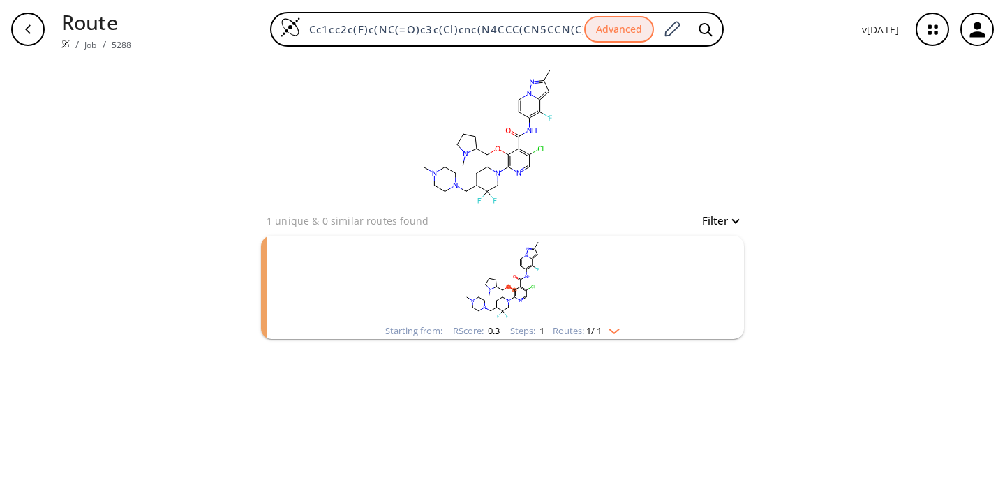
click at [573, 291] on rect "clusters" at bounding box center [502, 279] width 363 height 87
